Goal: Task Accomplishment & Management: Manage account settings

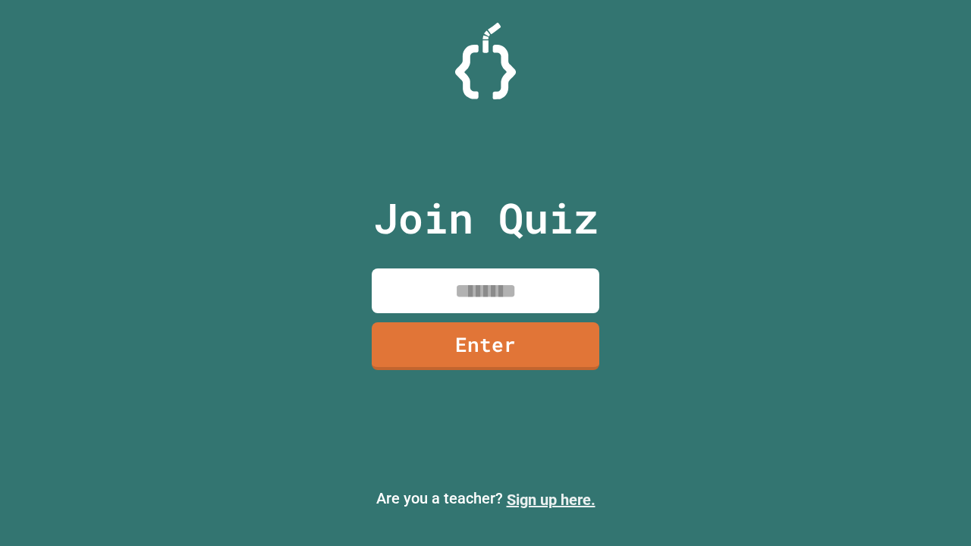
click at [551, 500] on link "Sign up here." at bounding box center [551, 500] width 89 height 18
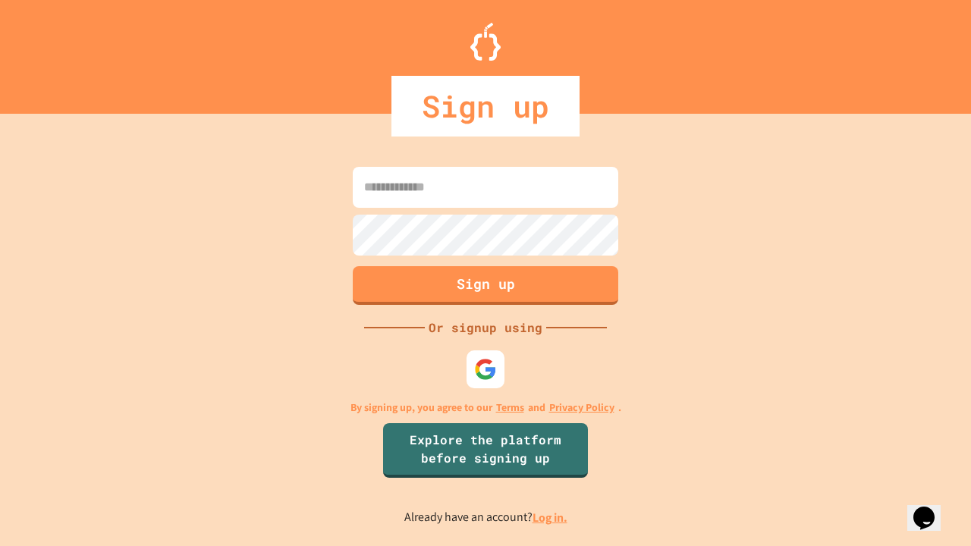
click at [551, 517] on link "Log in." at bounding box center [550, 518] width 35 height 16
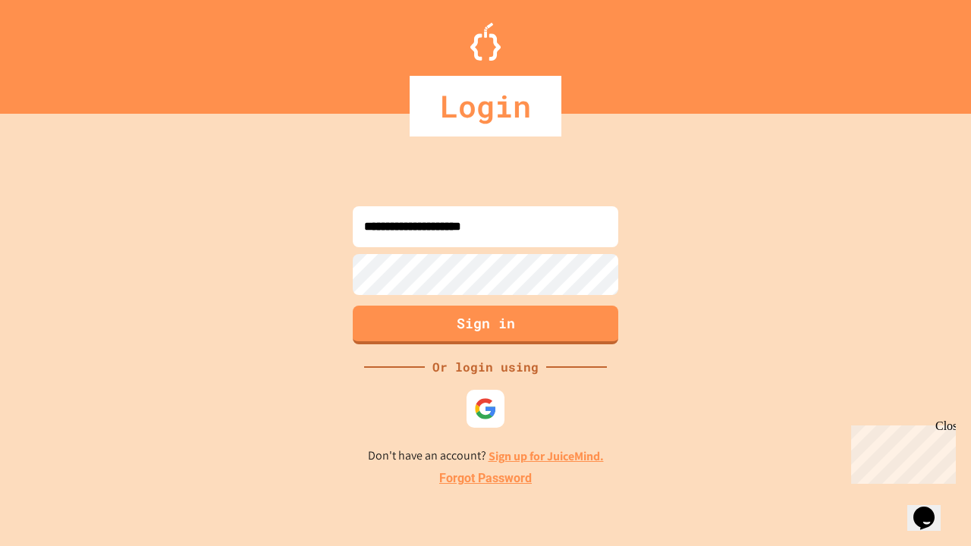
type input "**********"
